Goal: Task Accomplishment & Management: Use online tool/utility

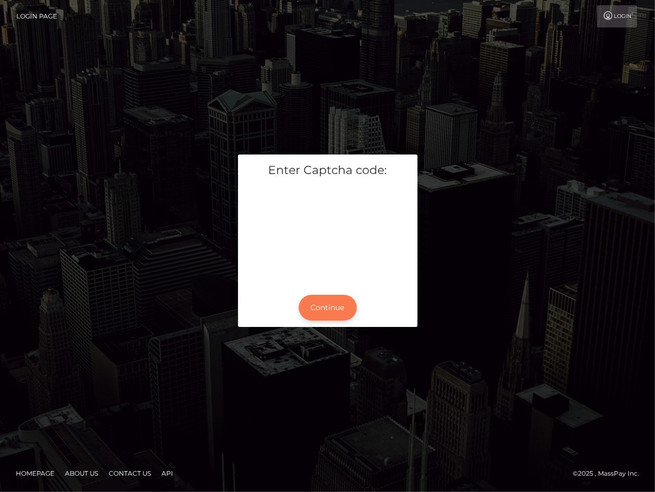
click at [320, 299] on button "Continue" at bounding box center [328, 308] width 58 height 26
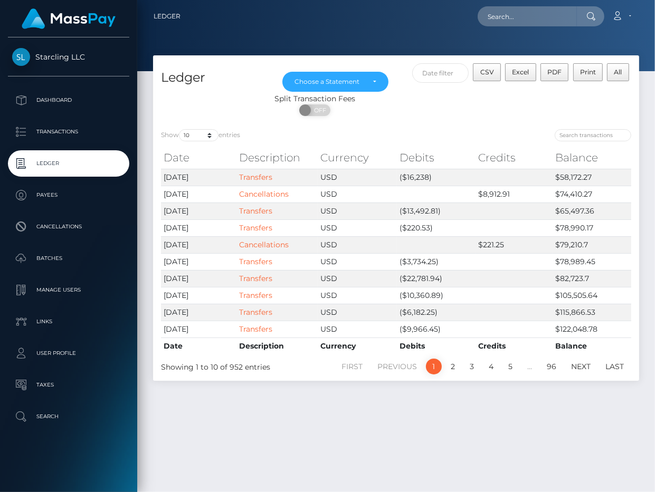
click at [490, 447] on div "Ledger May 2022 Jun 2022 Jul 2022 Aug 2022 Sep 2022 Oct 2022 Nov 2022 Dec 2022 …" at bounding box center [396, 268] width 518 height 427
click at [252, 243] on link "Cancellations" at bounding box center [264, 244] width 50 height 9
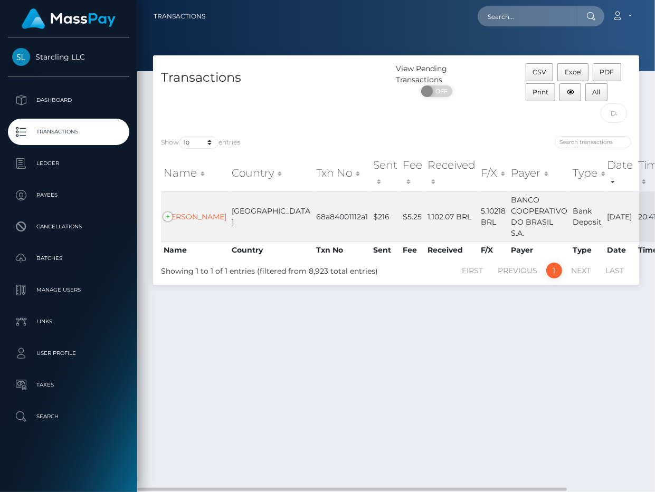
click at [538, 432] on div "Transactions View Pending Transactions ON OFF CSV Excel PDF Print All Show 10 2…" at bounding box center [396, 268] width 518 height 427
click at [197, 222] on link "RICARDO MARCOLLA" at bounding box center [195, 216] width 63 height 9
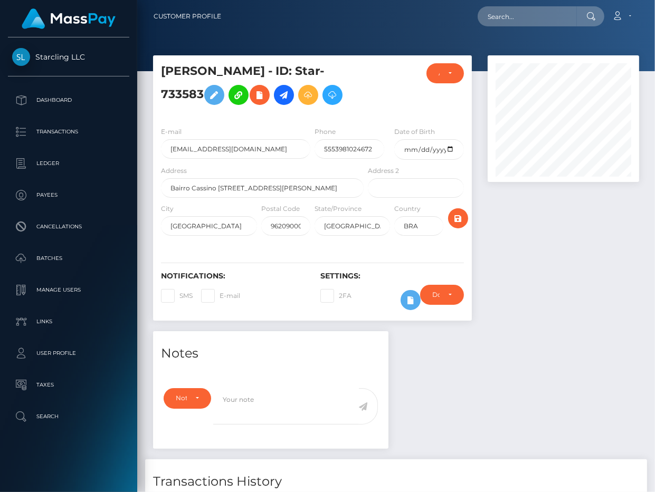
scroll to position [127, 151]
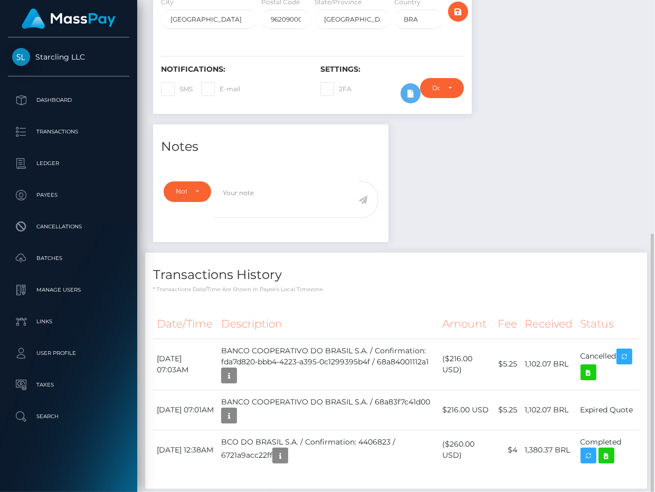
scroll to position [267, 0]
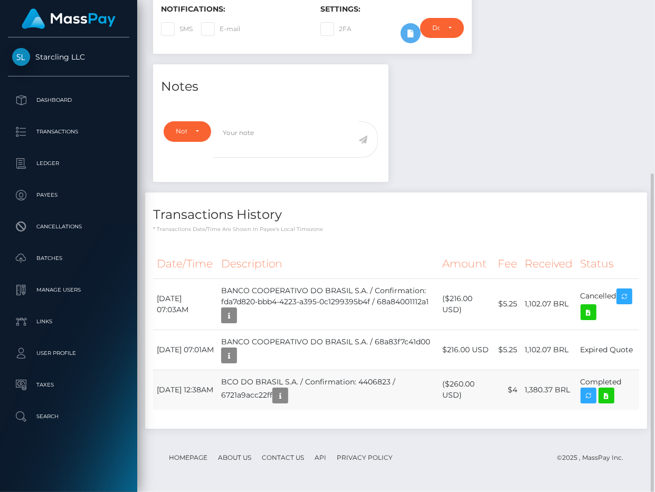
drag, startPoint x: 234, startPoint y: 381, endPoint x: 310, endPoint y: 383, distance: 76.0
click at [310, 383] on td "BCO DO BRASIL S.A. / Confirmation: 4406823 / 6721a9acc22ff" at bounding box center [327, 390] width 221 height 40
drag, startPoint x: 610, startPoint y: 193, endPoint x: 469, endPoint y: 268, distance: 160.0
click at [610, 193] on div "Transactions History * Transactions date/time are shown in payee's local timezo…" at bounding box center [396, 213] width 502 height 41
click at [616, 95] on div "Notes Note Type Compliance Clear Compliance General Note Type" at bounding box center [396, 251] width 502 height 375
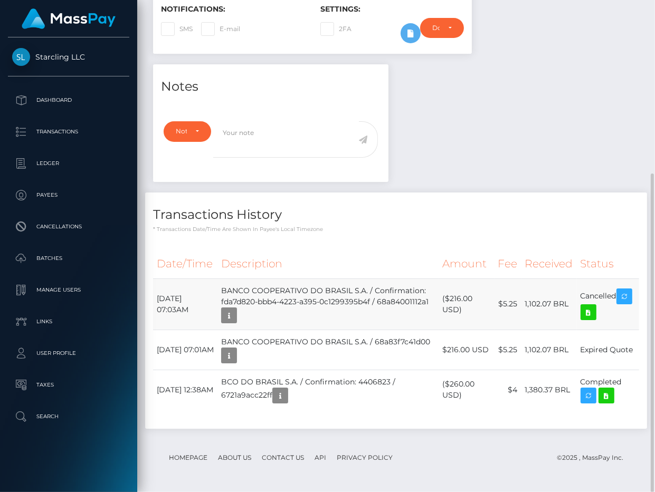
scroll to position [127, 151]
drag, startPoint x: 236, startPoint y: 292, endPoint x: 378, endPoint y: 292, distance: 141.4
click at [378, 292] on td "BANCO COOPERATIVO DO BRASIL S.A. / Confirmation: fda7d820-bbb4-4223-a395-0c1299…" at bounding box center [327, 304] width 221 height 51
drag, startPoint x: 236, startPoint y: 385, endPoint x: 310, endPoint y: 385, distance: 73.9
click at [310, 385] on td "BCO DO BRASIL S.A. / Confirmation: 4406823 / 6721a9acc22ff" at bounding box center [327, 390] width 221 height 40
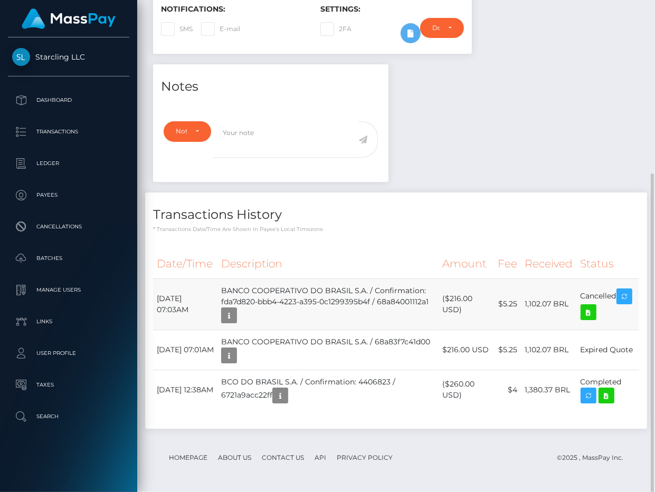
click at [404, 302] on td "BANCO COOPERATIVO DO BRASIL S.A. / Confirmation: fda7d820-bbb4-4223-a395-0c1299…" at bounding box center [327, 304] width 221 height 51
click at [466, 299] on td "($216.00 USD)" at bounding box center [465, 304] width 55 height 51
click at [480, 136] on div "Notes Note Type Compliance Clear Compliance General Note Type" at bounding box center [396, 251] width 502 height 375
click at [375, 276] on th "Description" at bounding box center [327, 264] width 221 height 29
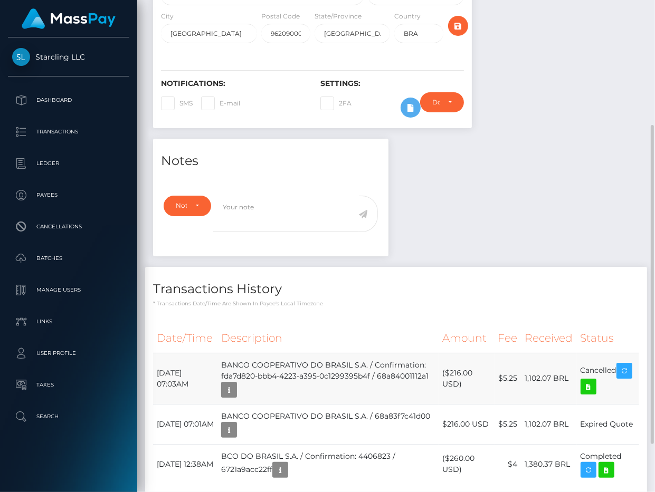
scroll to position [193, 0]
click at [588, 133] on div at bounding box center [563, 0] width 167 height 276
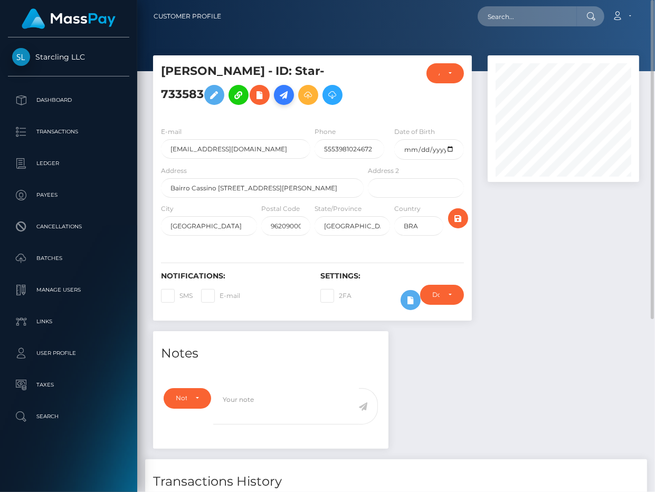
click at [281, 93] on icon at bounding box center [284, 95] width 13 height 13
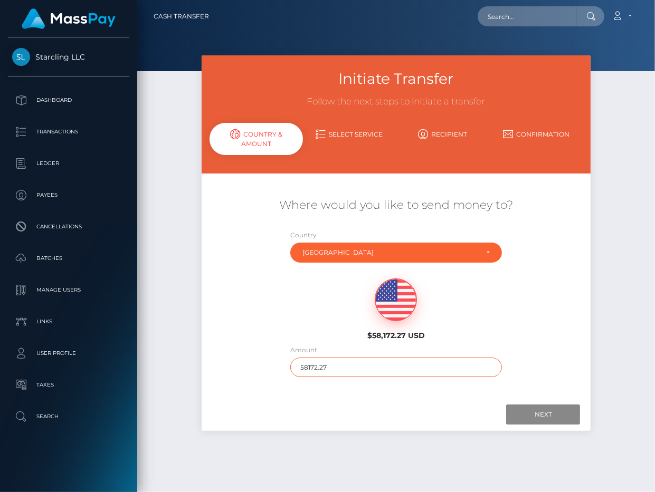
drag, startPoint x: 322, startPoint y: 371, endPoint x: 242, endPoint y: 371, distance: 79.7
click at [242, 371] on div "Where would you like to send money to? Country Abkhazia Afghanistan Albania Alg…" at bounding box center [396, 287] width 389 height 190
type input "216"
click at [365, 388] on div "Where would you like to send money to? Country Abkhazia Afghanistan Albania Alg…" at bounding box center [396, 287] width 374 height 212
click at [536, 417] on input "Next" at bounding box center [543, 415] width 74 height 20
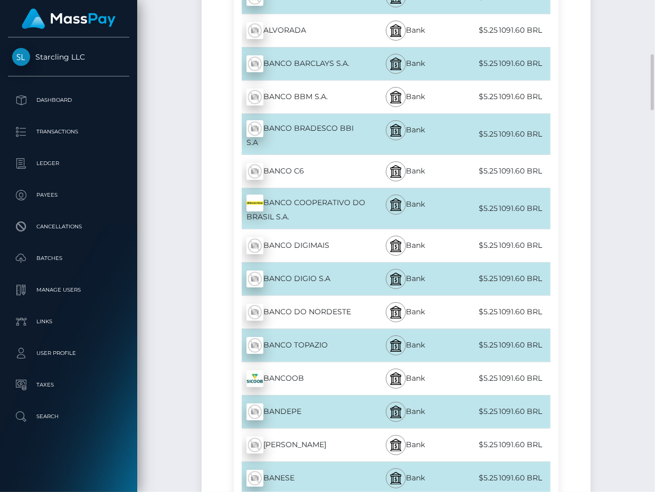
scroll to position [79, 0]
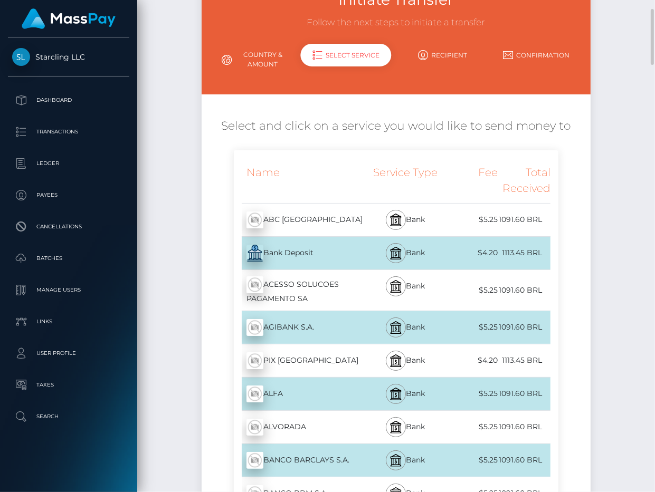
click at [290, 252] on div "Bank Deposit - BRL" at bounding box center [300, 253] width 132 height 30
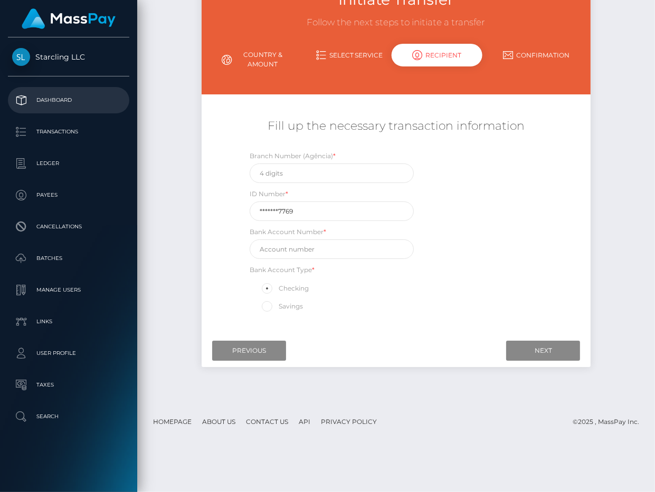
click at [62, 99] on p "Dashboard" at bounding box center [68, 100] width 113 height 16
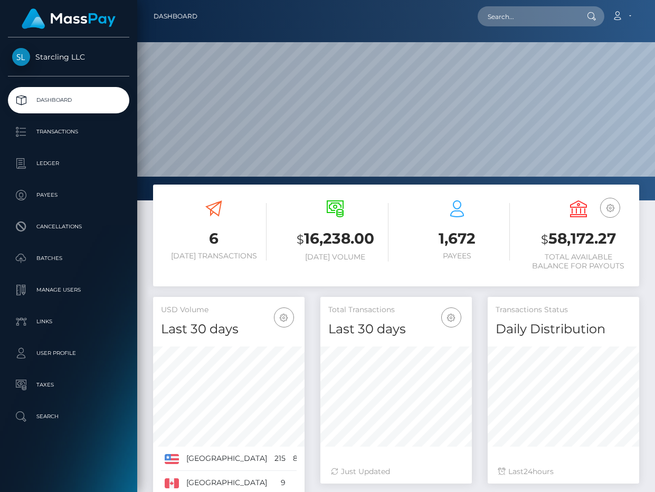
click at [55, 166] on p "Ledger" at bounding box center [68, 164] width 113 height 16
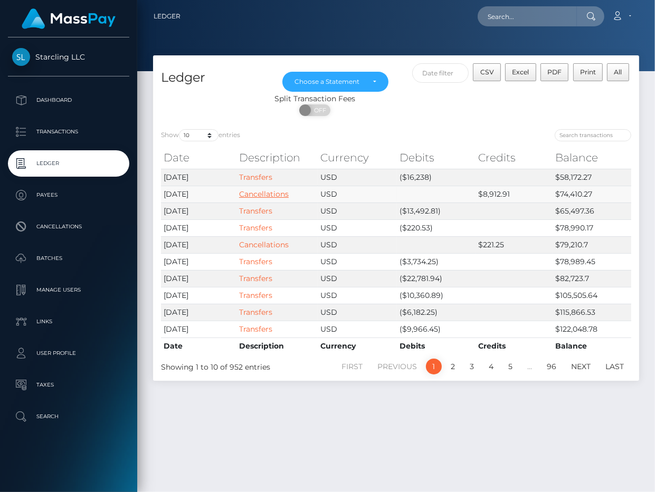
click at [272, 192] on link "Cancellations" at bounding box center [264, 193] width 50 height 9
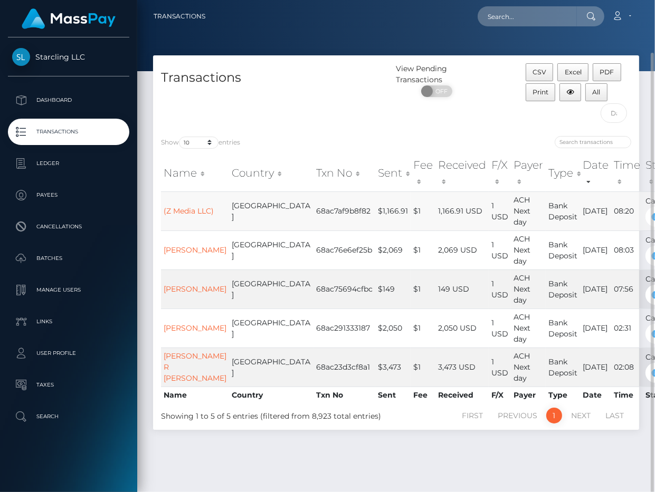
scroll to position [27, 0]
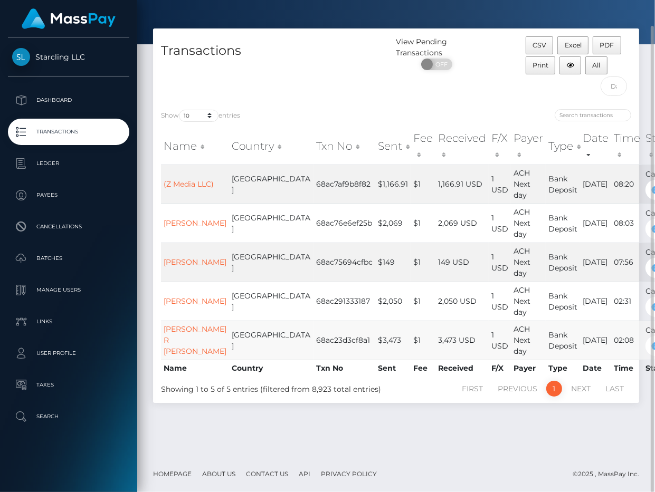
drag, startPoint x: 597, startPoint y: 333, endPoint x: 520, endPoint y: 333, distance: 76.5
click at [643, 333] on td "Cancelled" at bounding box center [663, 340] width 41 height 39
click at [186, 333] on link "[PERSON_NAME] R [PERSON_NAME]" at bounding box center [195, 340] width 63 height 32
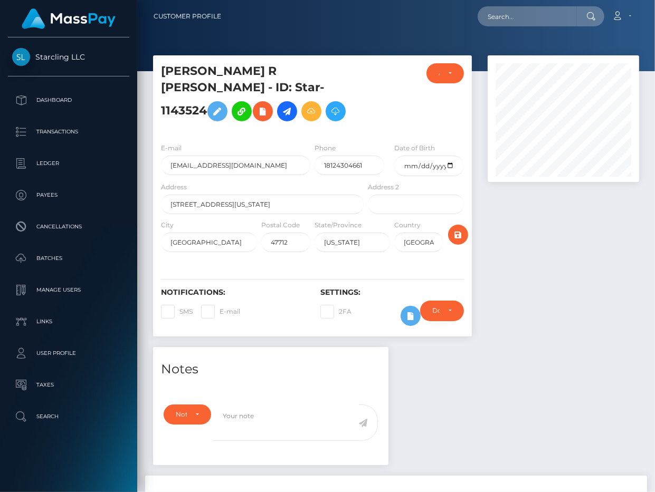
scroll to position [527443, 527418]
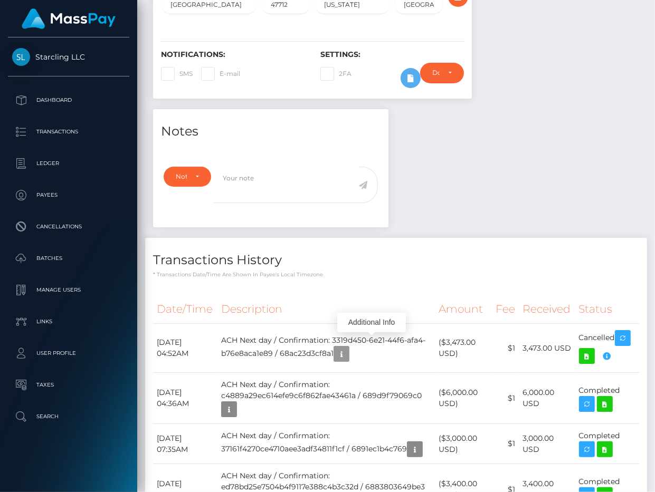
click at [348, 348] on icon "button" at bounding box center [341, 354] width 13 height 13
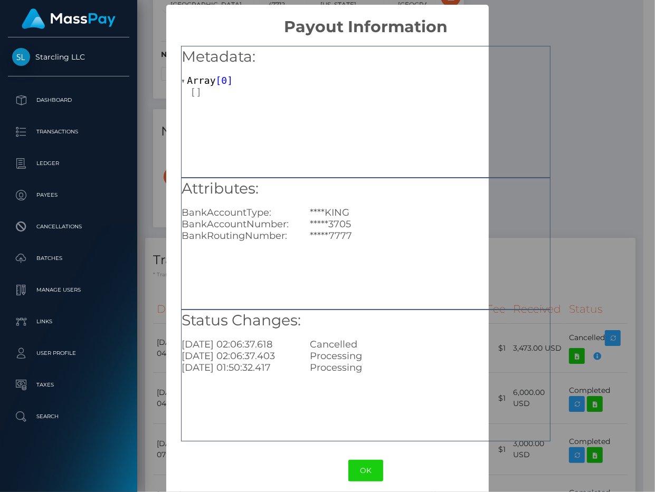
scroll to position [527443, 527421]
click at [616, 160] on div "× Payout Information Metadata: Array [ 0 ] Attributes: BankAccountType: ****KIN…" at bounding box center [327, 246] width 655 height 492
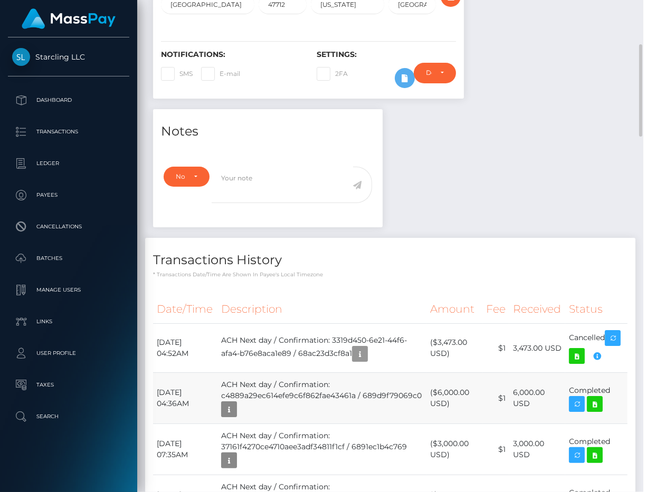
scroll to position [527443, 527418]
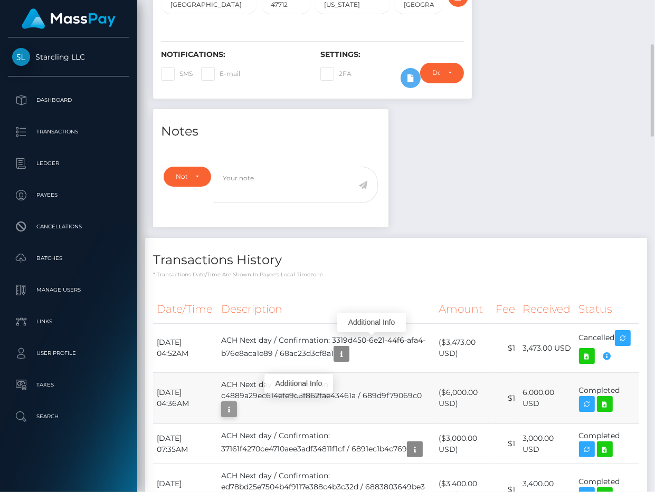
click at [235, 403] on icon "button" at bounding box center [229, 409] width 13 height 13
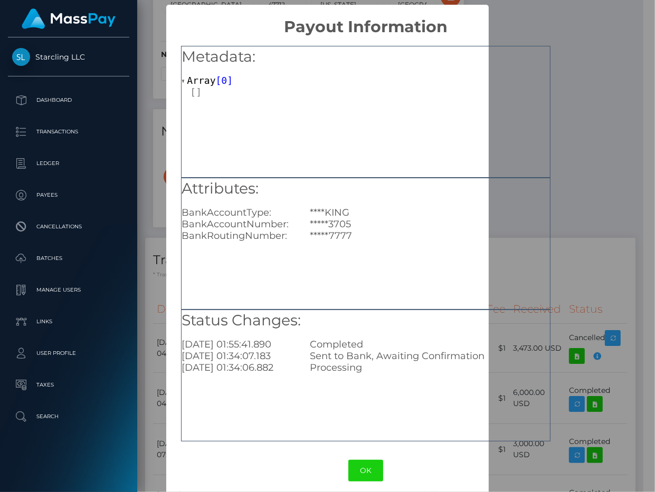
scroll to position [527443, 527421]
click at [595, 173] on div "× Payout Information Metadata: Array [ 0 ] Attributes: BankAccountType: ****KIN…" at bounding box center [327, 246] width 655 height 492
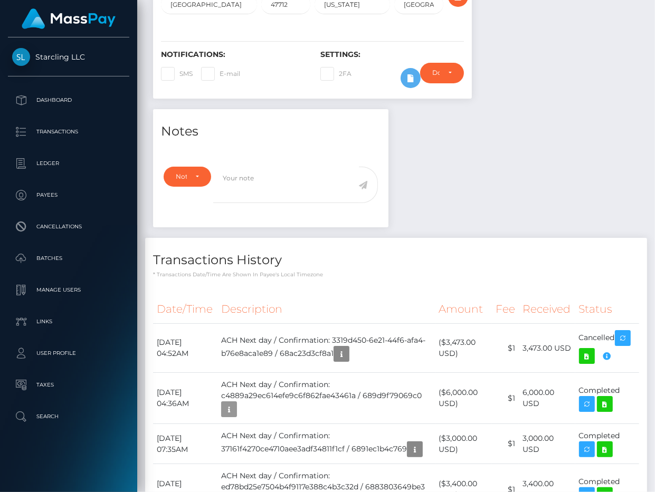
scroll to position [127, 151]
click at [348, 348] on icon "button" at bounding box center [341, 354] width 13 height 13
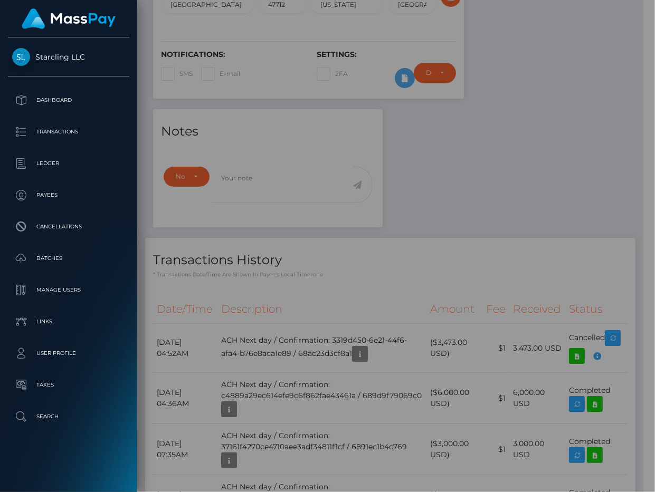
scroll to position [527443, 527421]
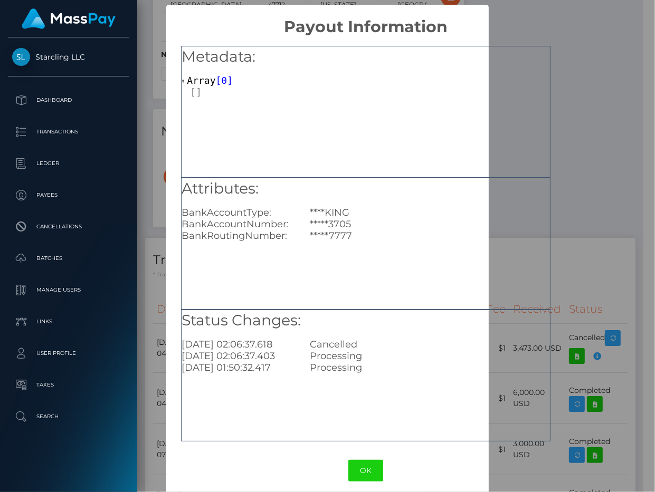
click at [599, 150] on div "× Payout Information Metadata: Array [ 0 ] Attributes: BankAccountType: ****KIN…" at bounding box center [327, 246] width 655 height 492
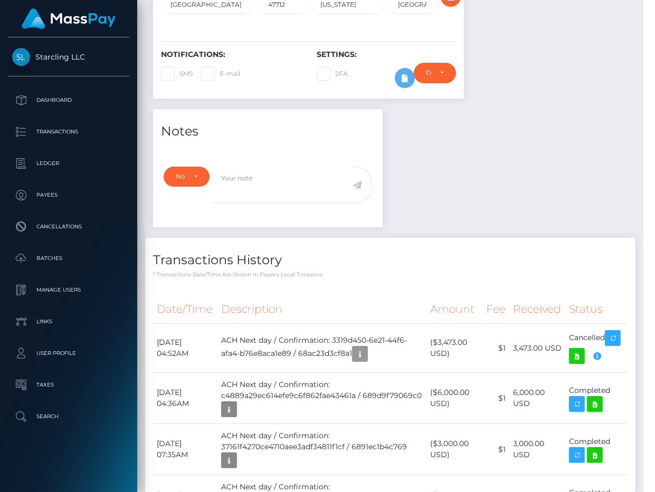
scroll to position [127, 151]
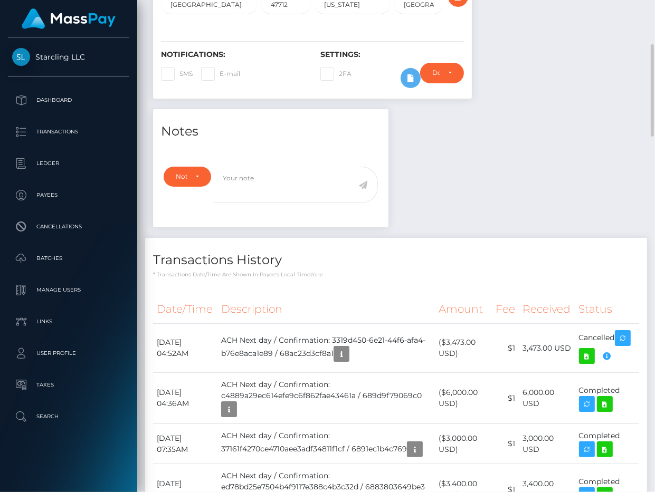
drag, startPoint x: 539, startPoint y: 145, endPoint x: 427, endPoint y: 23, distance: 165.8
